Goal: Task Accomplishment & Management: Complete application form

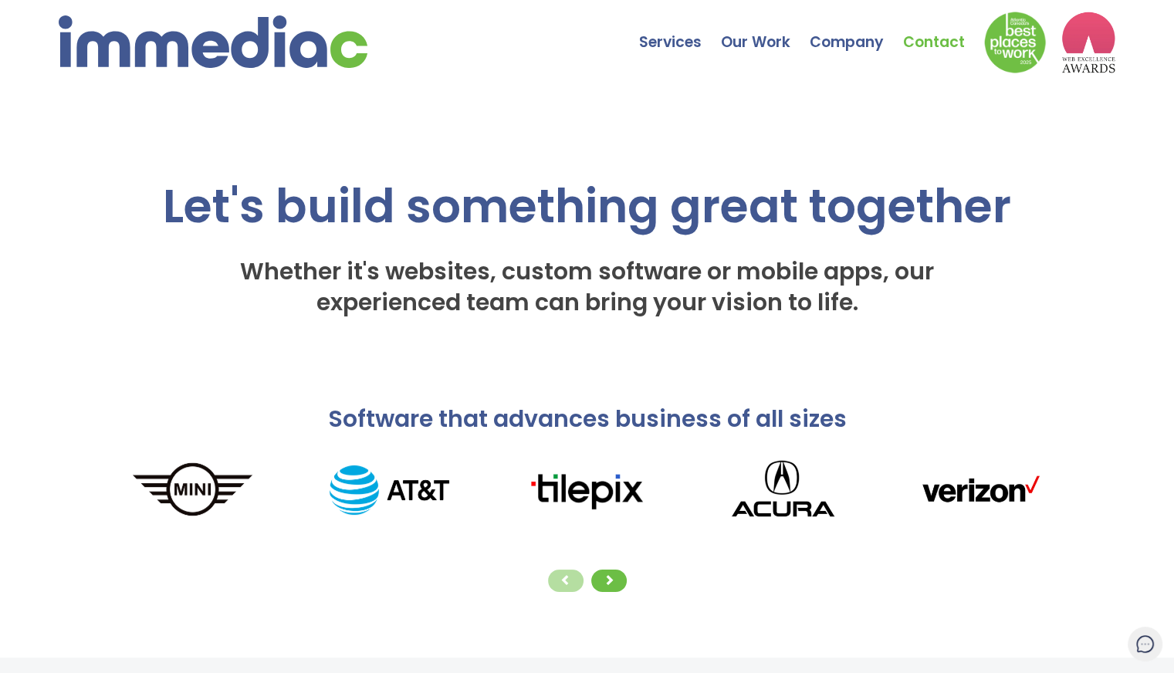
click at [928, 43] on link "Contact" at bounding box center [943, 31] width 81 height 54
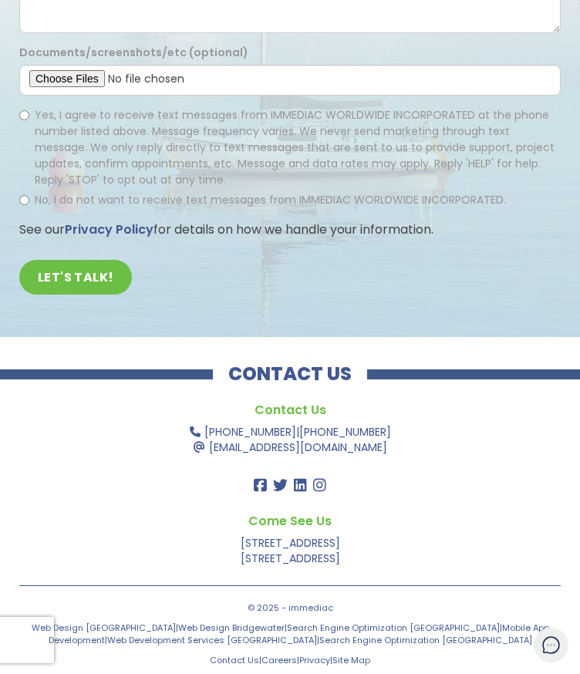
scroll to position [599, 0]
type input "[PERSON_NAME]"
type input "4379850884"
type input "[EMAIL_ADDRESS][DOMAIN_NAME]"
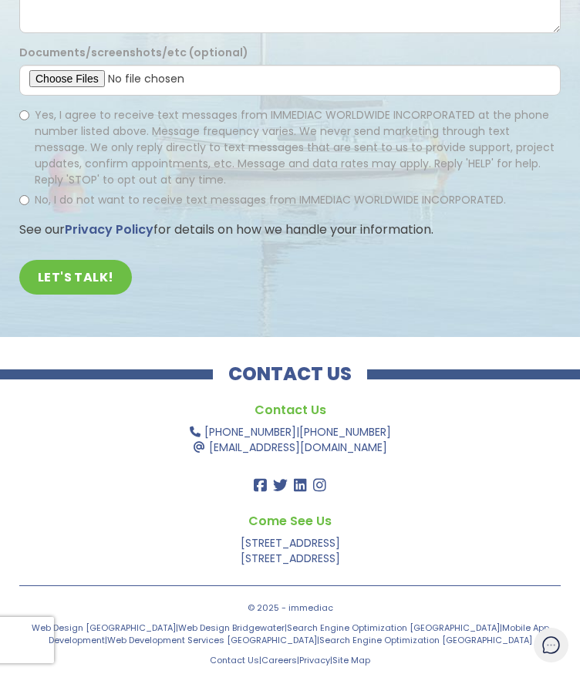
drag, startPoint x: 177, startPoint y: 386, endPoint x: 66, endPoint y: 376, distance: 112.4
paste textarea "Hello, I have submitted my application for the Application Developer Co-op posi…"
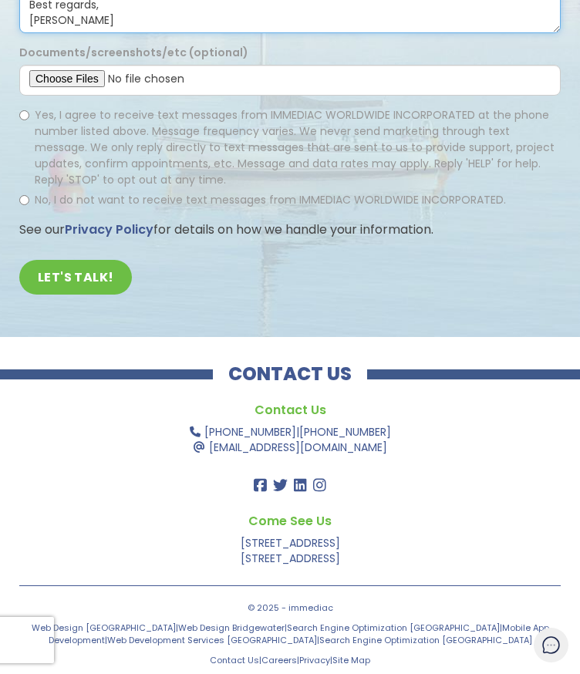
scroll to position [73, 0]
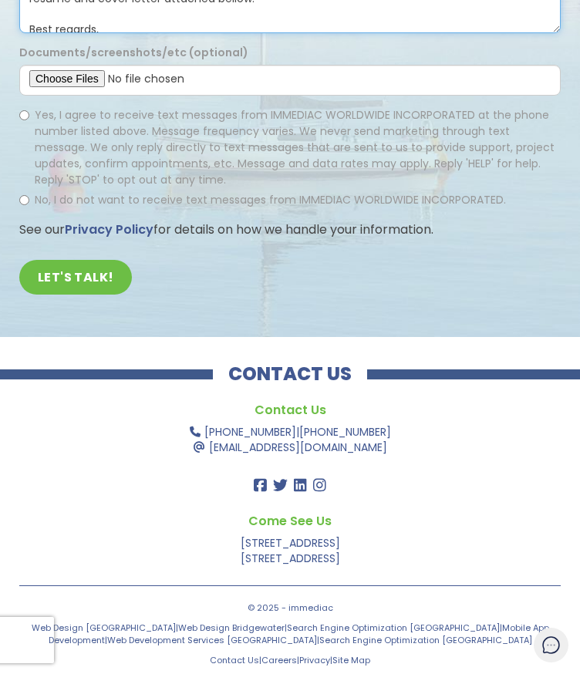
drag, startPoint x: 413, startPoint y: 359, endPoint x: 306, endPoint y: 362, distance: 107.3
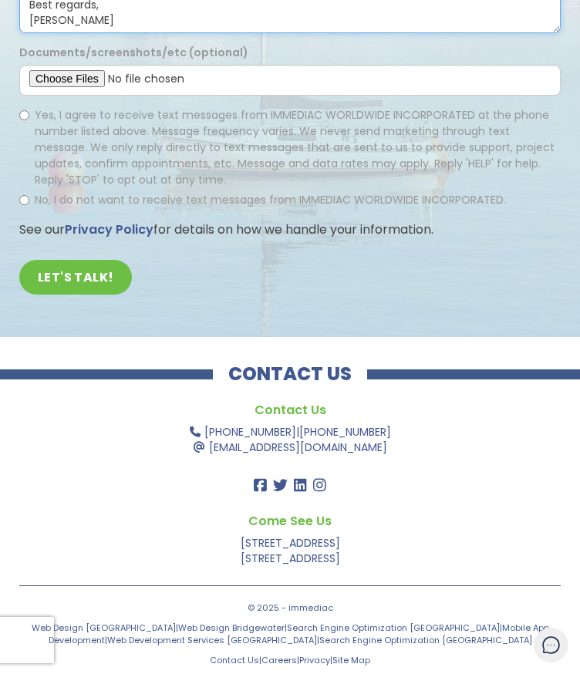
type textarea "Hello, I have submitted my application for the Application Developer Co-op posi…"
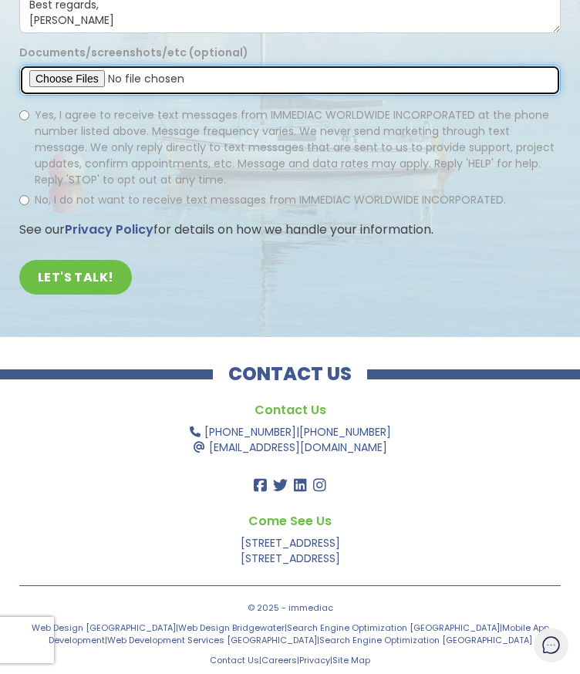
click at [134, 96] on input "file" at bounding box center [290, 80] width 542 height 31
type input "C:\fakepath\BeatrizMouraResume.pdf"
click at [125, 96] on input "file" at bounding box center [290, 80] width 542 height 31
click at [123, 96] on input "file" at bounding box center [290, 80] width 542 height 31
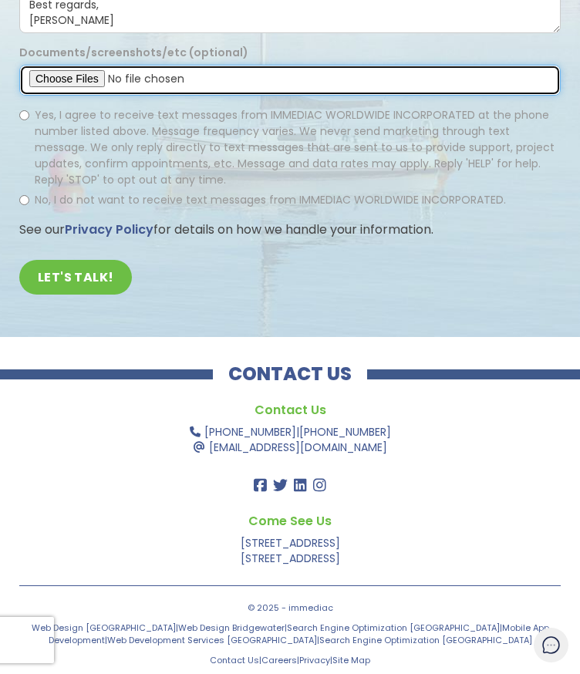
click at [129, 96] on input "file" at bounding box center [290, 80] width 542 height 31
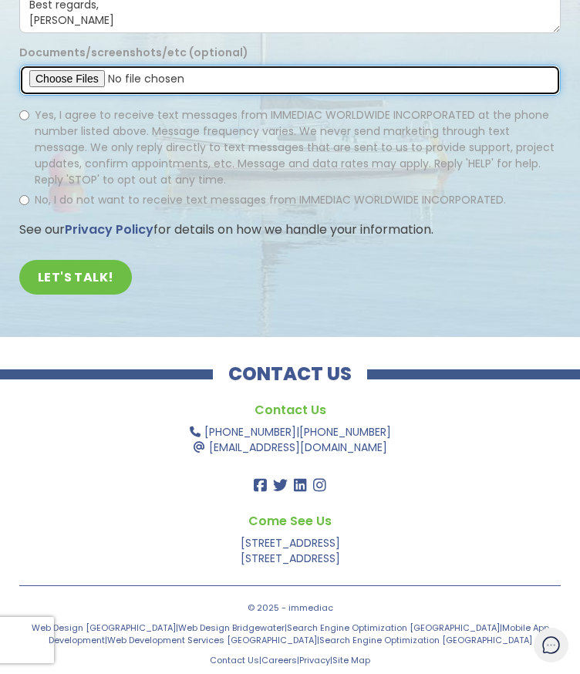
click at [144, 96] on input "file" at bounding box center [290, 80] width 542 height 31
type input "C:\fakepath\BeatrizMouraResume.pdf"
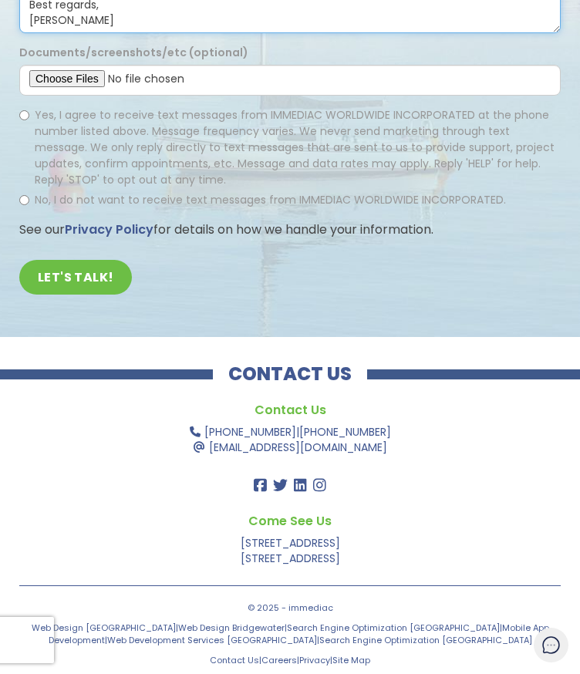
drag, startPoint x: 360, startPoint y: 286, endPoint x: 270, endPoint y: 283, distance: 90.3
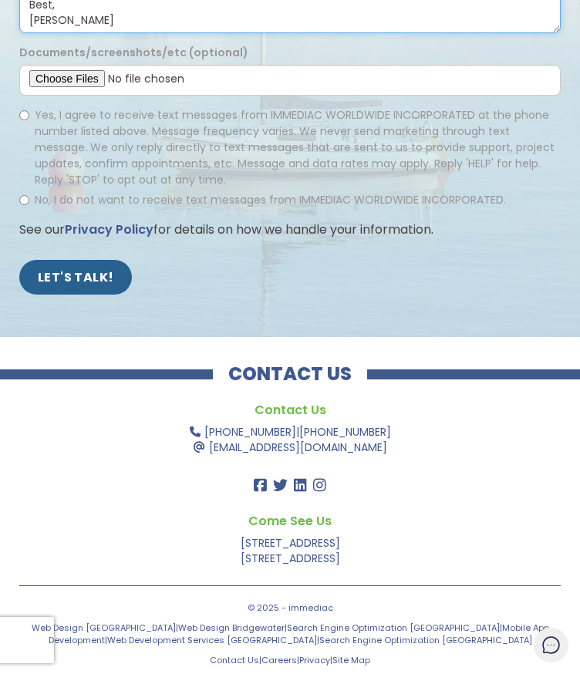
scroll to position [1179, 0]
type textarea "Hello, I have submitted my application for the Application Developer Co-op posi…"
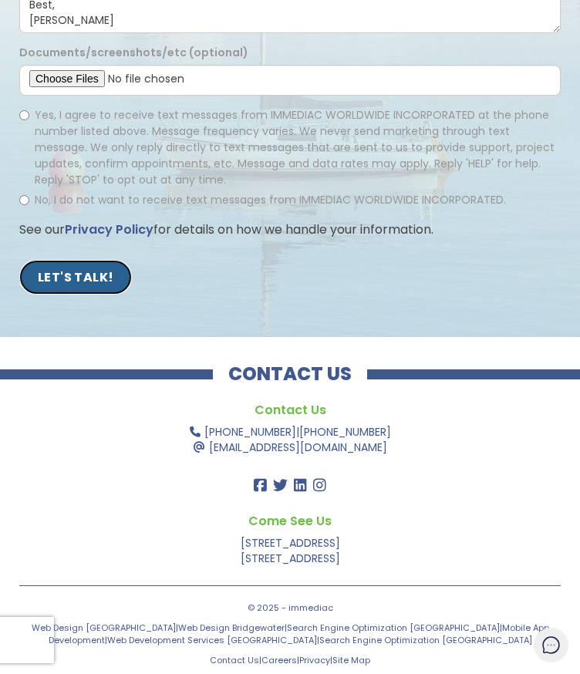
click at [132, 295] on input "LET'S TALK!" at bounding box center [75, 277] width 113 height 35
